Goal: Task Accomplishment & Management: Complete application form

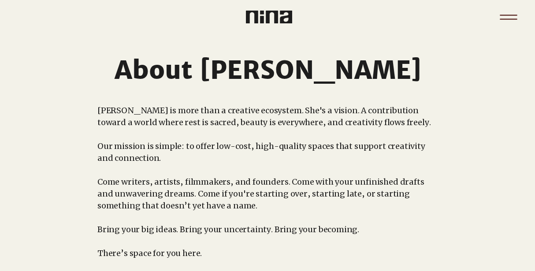
click at [511, 11] on icon "Menu" at bounding box center [508, 17] width 31 height 31
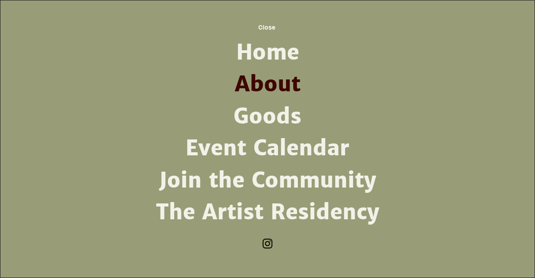
click at [296, 221] on link "The Artist Residency" at bounding box center [267, 212] width 230 height 32
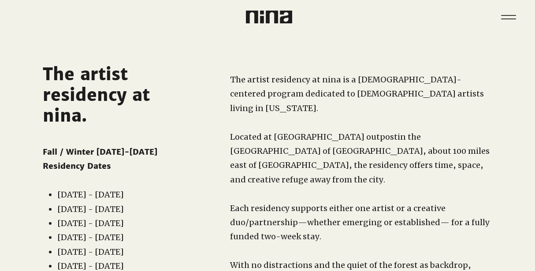
scroll to position [175, 0]
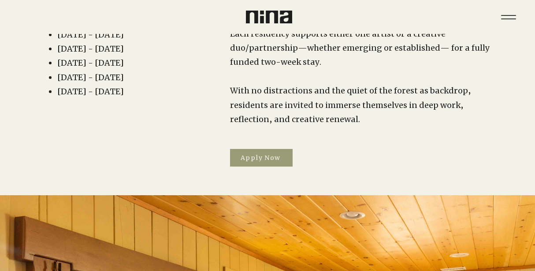
drag, startPoint x: 0, startPoint y: 0, endPoint x: 240, endPoint y: 145, distance: 280.4
click at [240, 149] on span "Apply Now" at bounding box center [261, 158] width 63 height 18
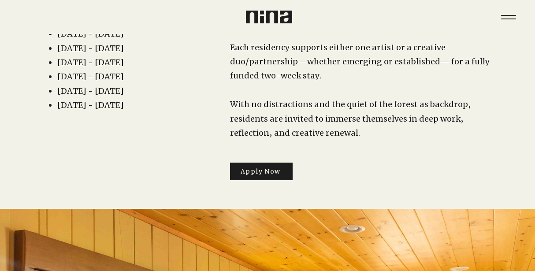
scroll to position [161, 0]
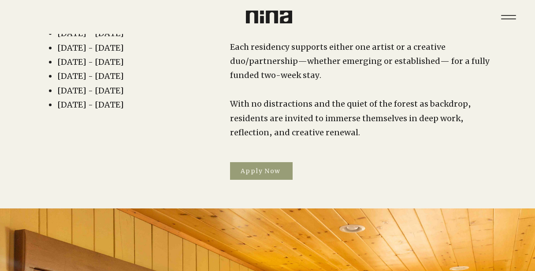
click at [269, 167] on span "Apply Now" at bounding box center [261, 171] width 40 height 8
